Goal: Task Accomplishment & Management: Use online tool/utility

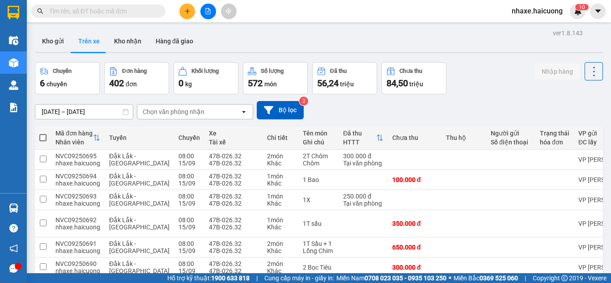
drag, startPoint x: 0, startPoint y: 0, endPoint x: 546, endPoint y: 29, distance: 547.1
click at [553, 29] on div "ver 1.8.143" at bounding box center [568, 33] width 30 height 10
click at [63, 41] on button "Kho gửi" at bounding box center [53, 40] width 36 height 21
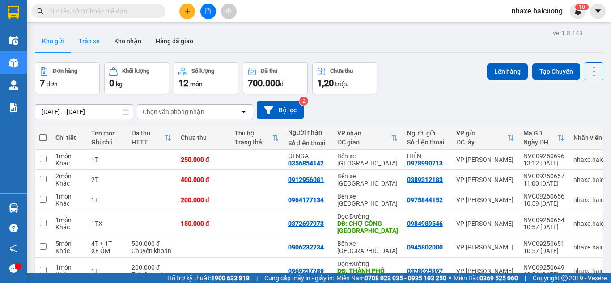
click at [93, 45] on button "Trên xe" at bounding box center [89, 40] width 36 height 21
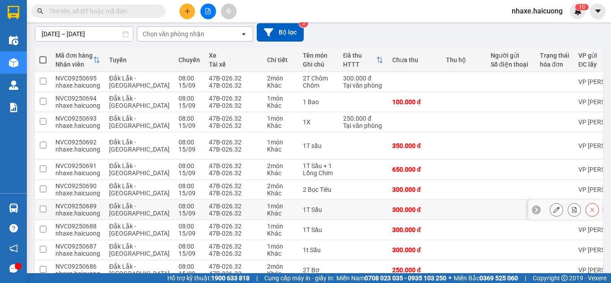
scroll to position [118, 0]
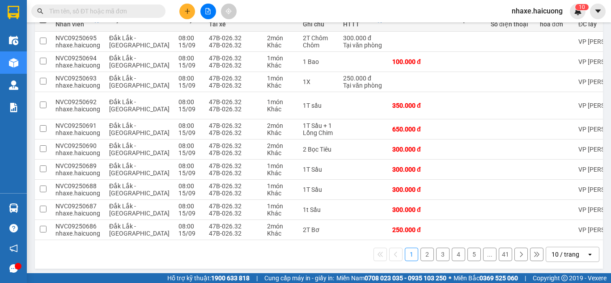
click at [436, 254] on button "3" at bounding box center [442, 254] width 13 height 13
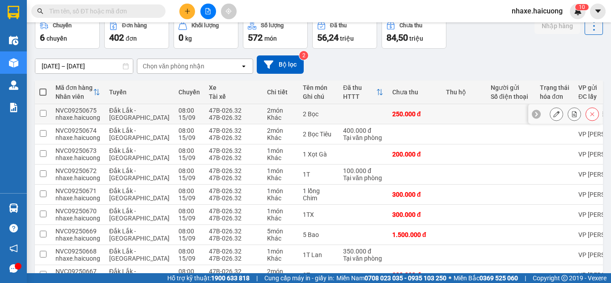
scroll to position [0, 0]
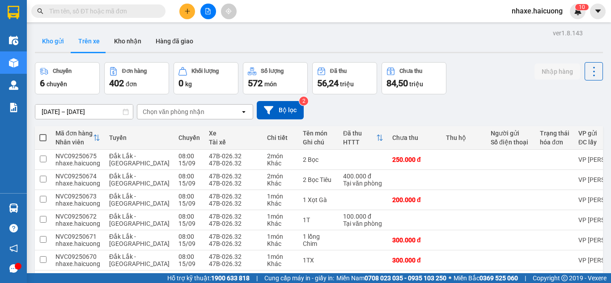
click at [59, 40] on button "Kho gửi" at bounding box center [53, 40] width 36 height 21
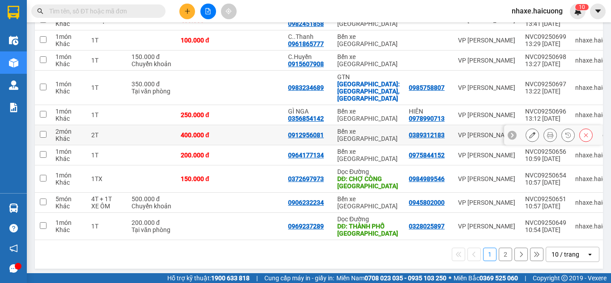
scroll to position [5, 0]
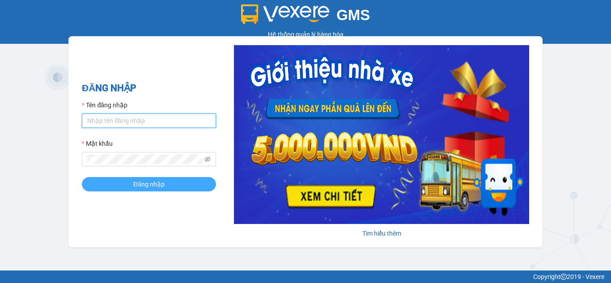
type input "nhaxe.haicuong"
click at [160, 188] on span "Đăng nhập" at bounding box center [148, 184] width 31 height 10
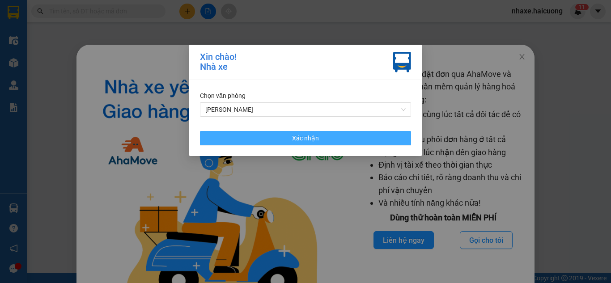
click at [294, 141] on span "Xác nhận" at bounding box center [305, 138] width 27 height 10
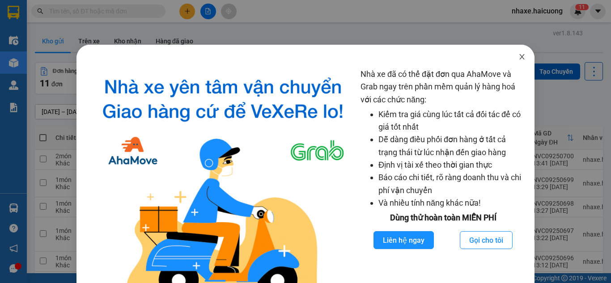
click at [519, 56] on icon "close" at bounding box center [522, 56] width 7 height 7
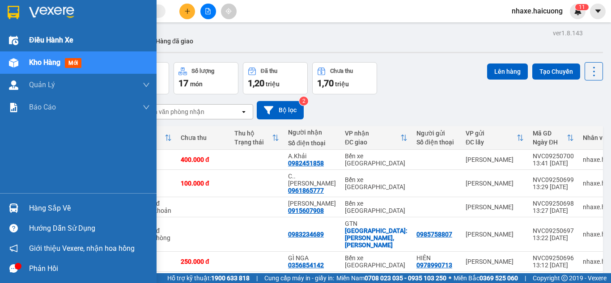
click at [17, 37] on img at bounding box center [13, 40] width 9 height 9
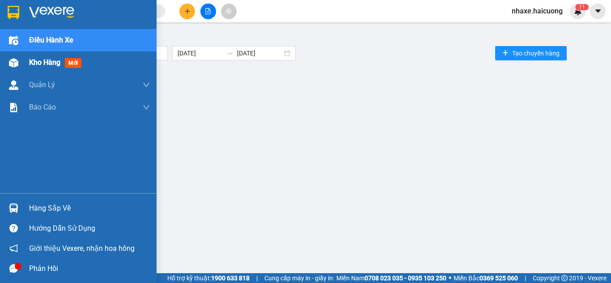
click at [48, 62] on span "Kho hàng" at bounding box center [44, 62] width 31 height 9
